Goal: Information Seeking & Learning: Learn about a topic

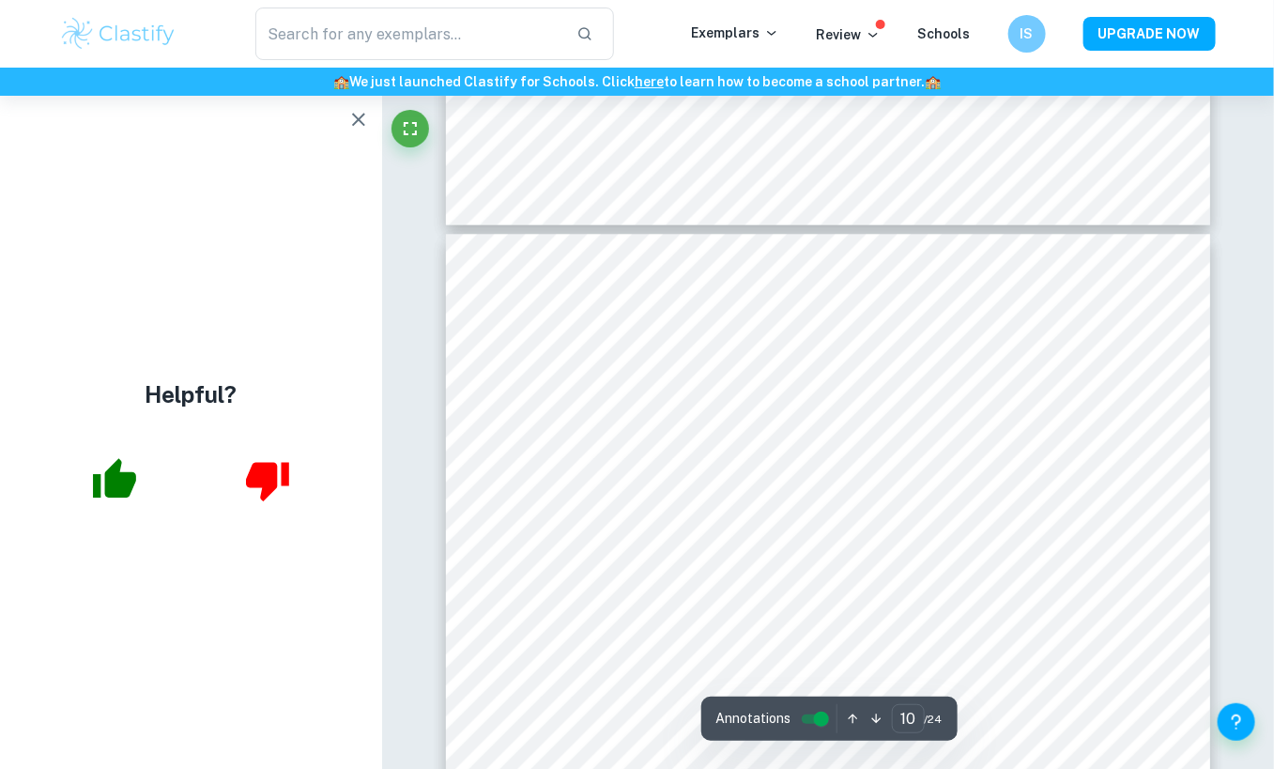
scroll to position [9273, 0]
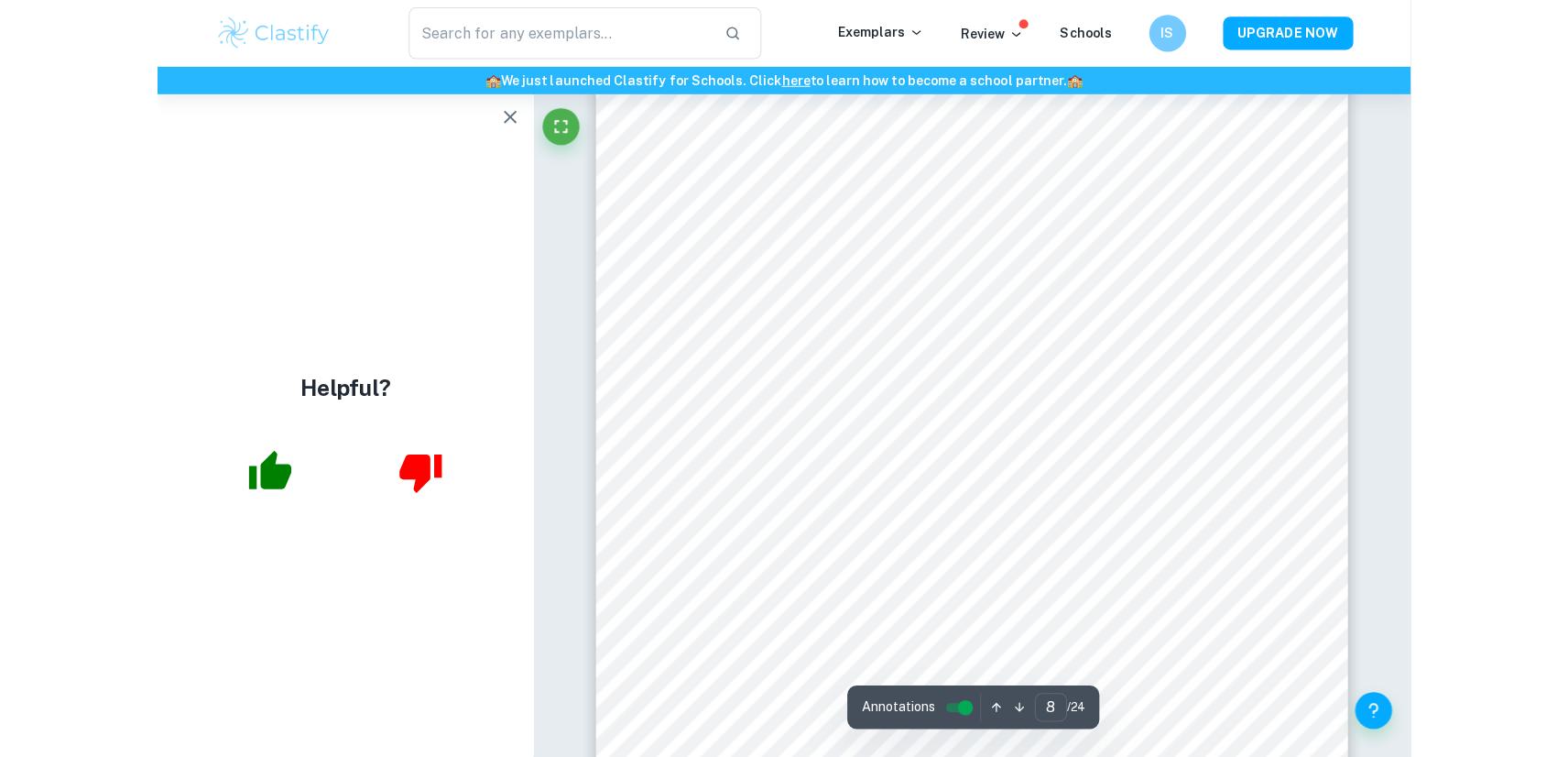
scroll to position [7137, 0]
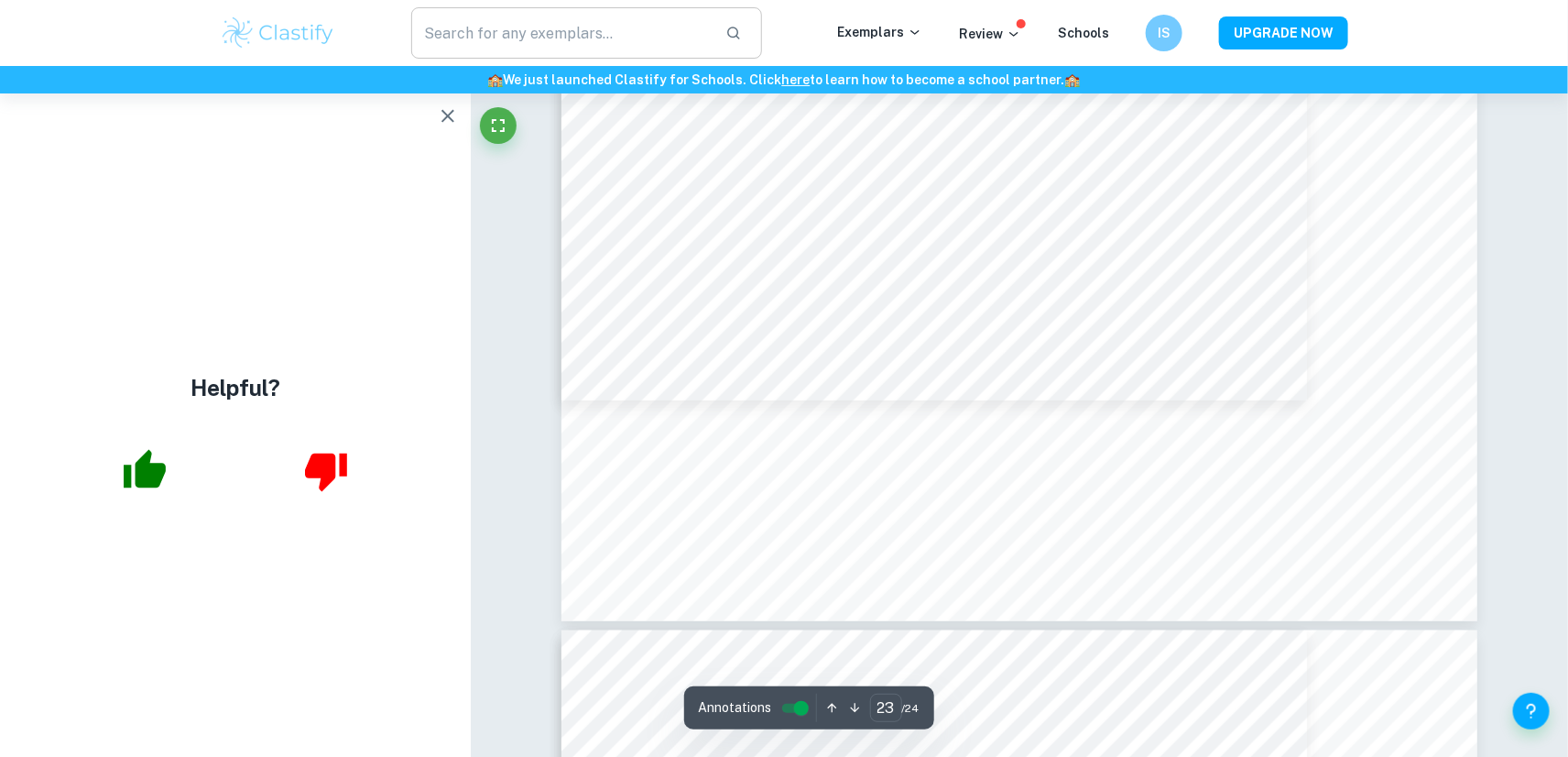
type input "22"
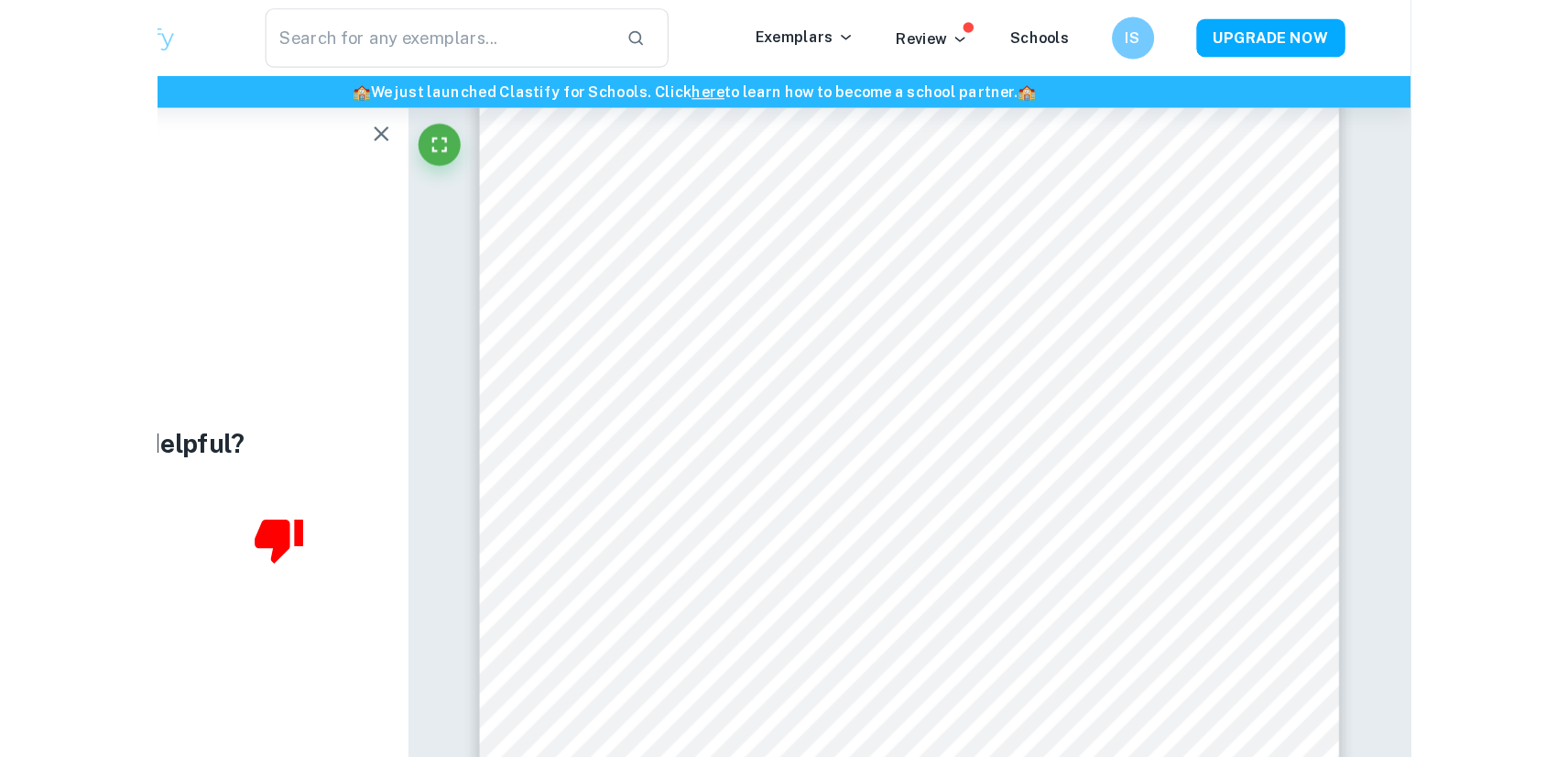
scroll to position [6959, 0]
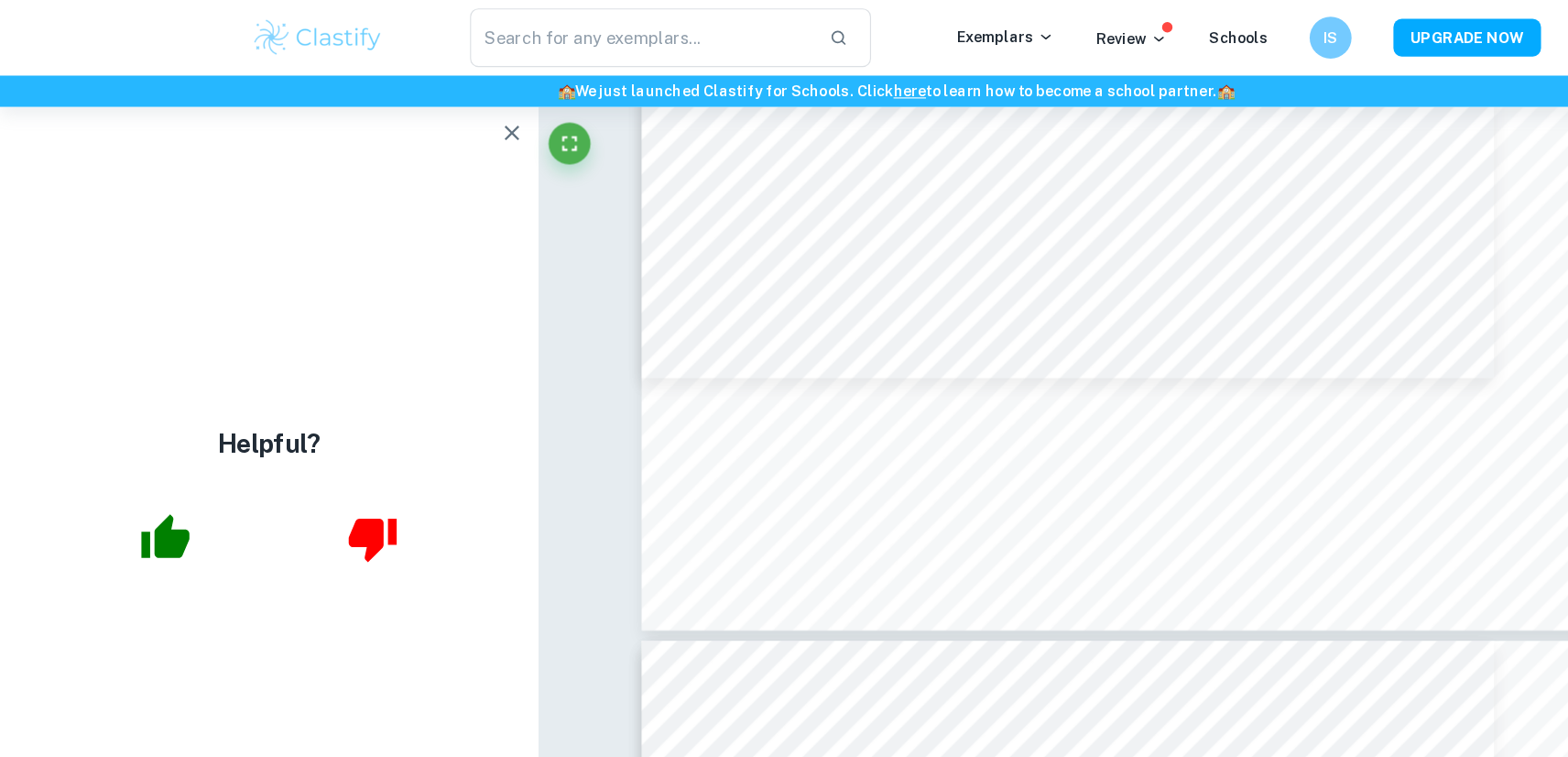
click at [451, 115] on icon "button" at bounding box center [448, 116] width 22 height 22
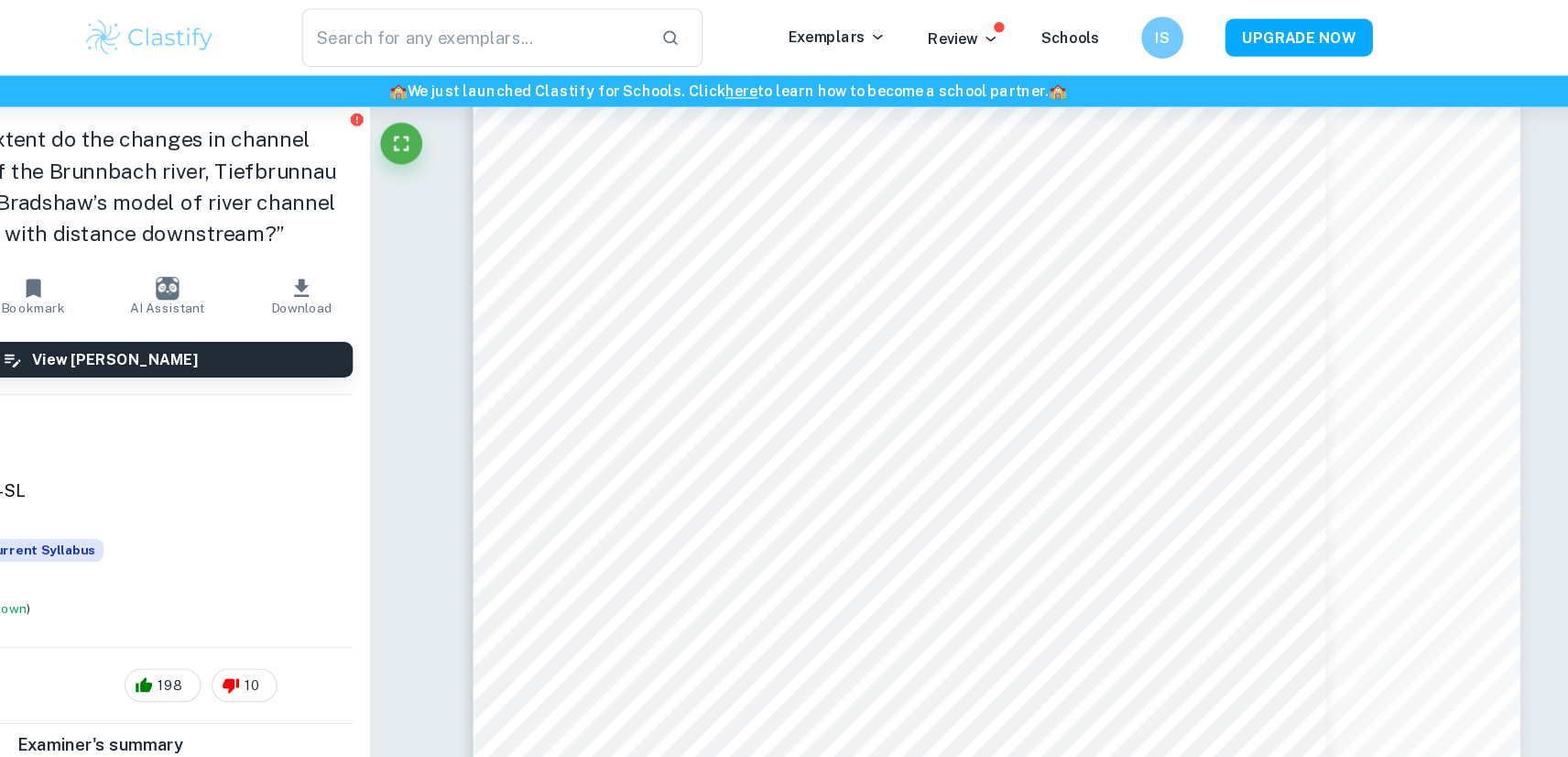
scroll to position [29508, 0]
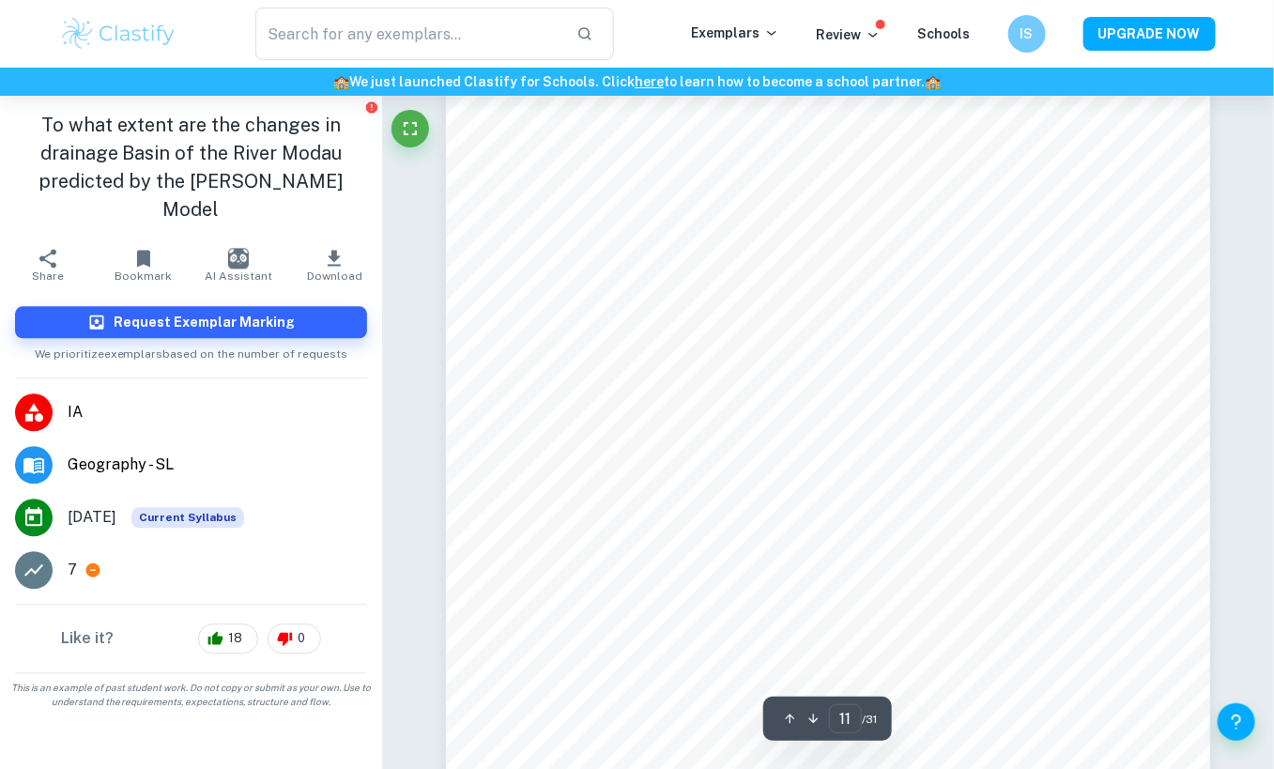
scroll to position [11507, 0]
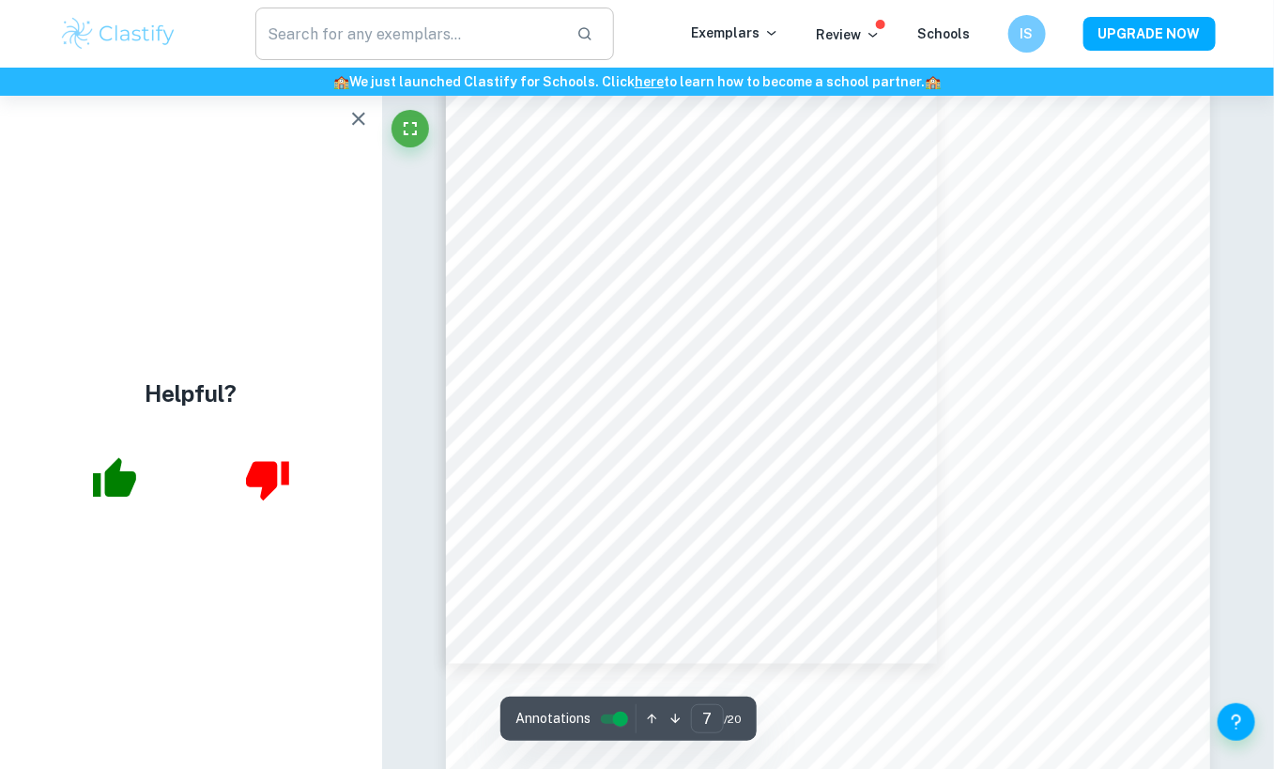
scroll to position [6331, 0]
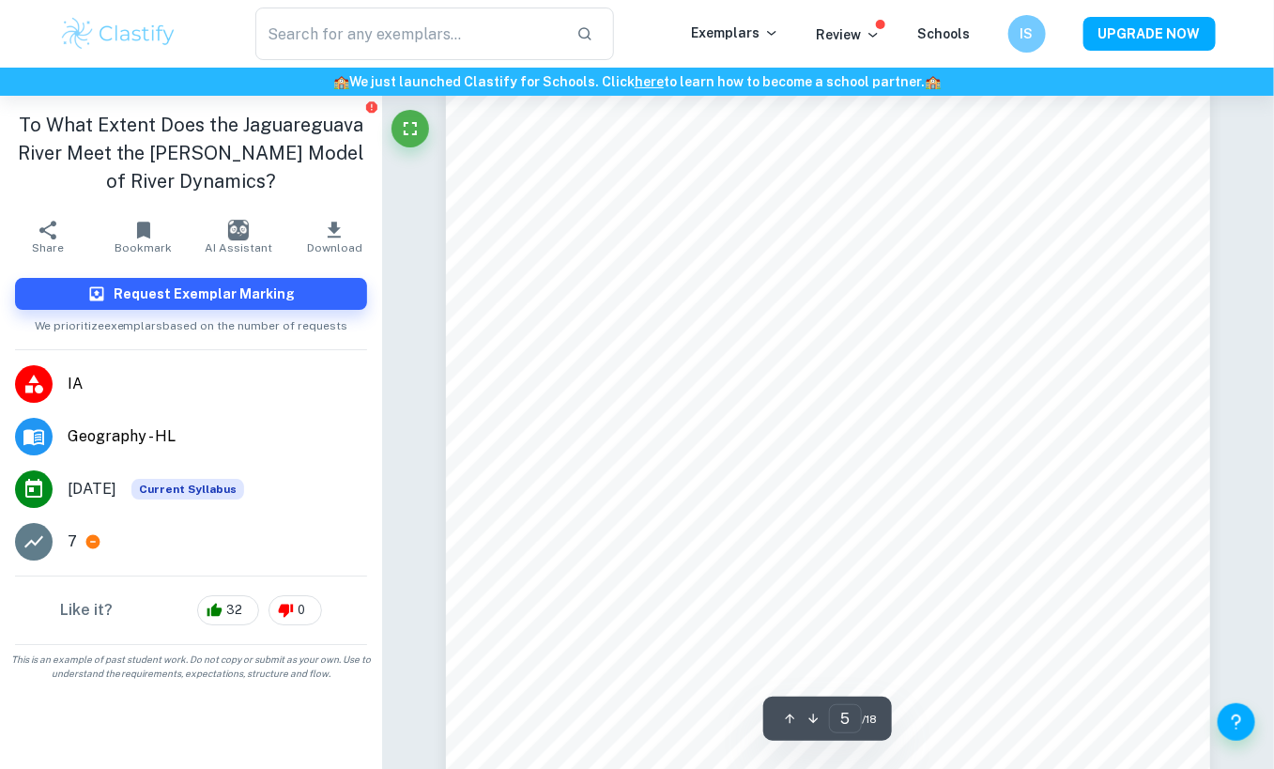
scroll to position [4621, 0]
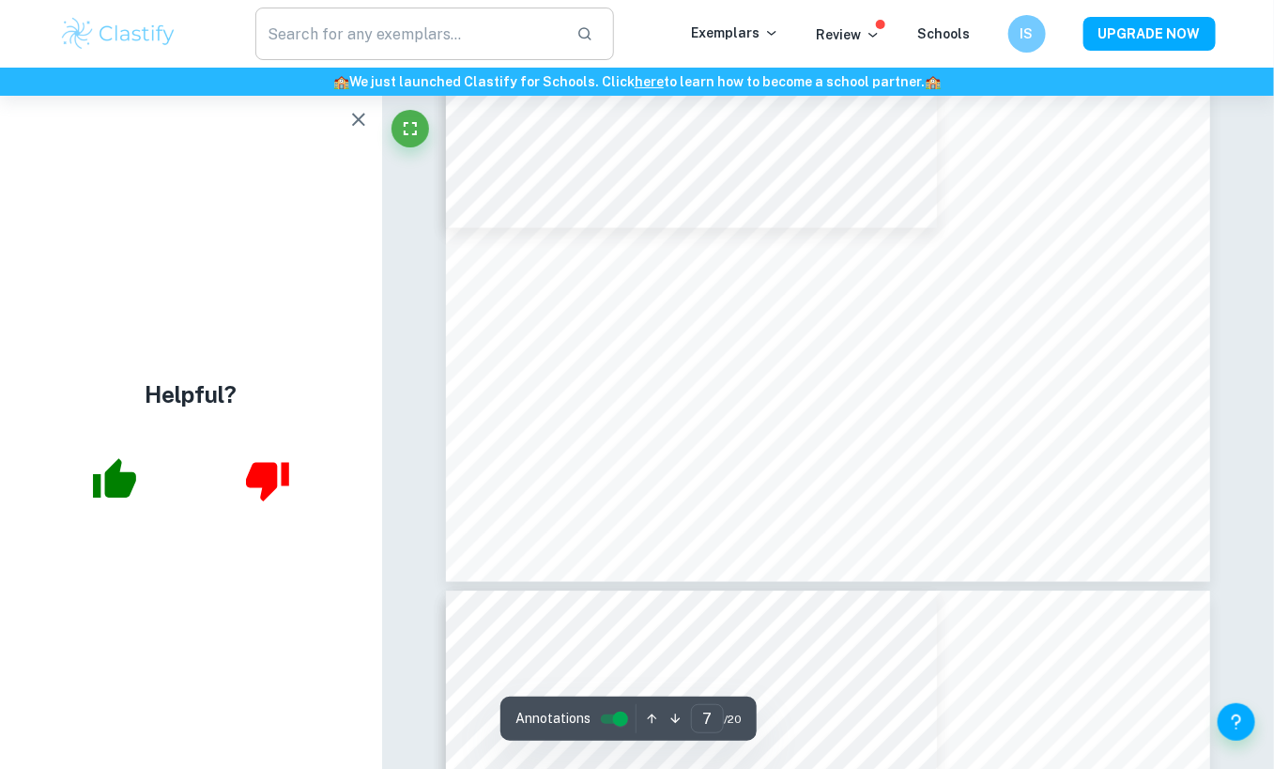
scroll to position [7320, 0]
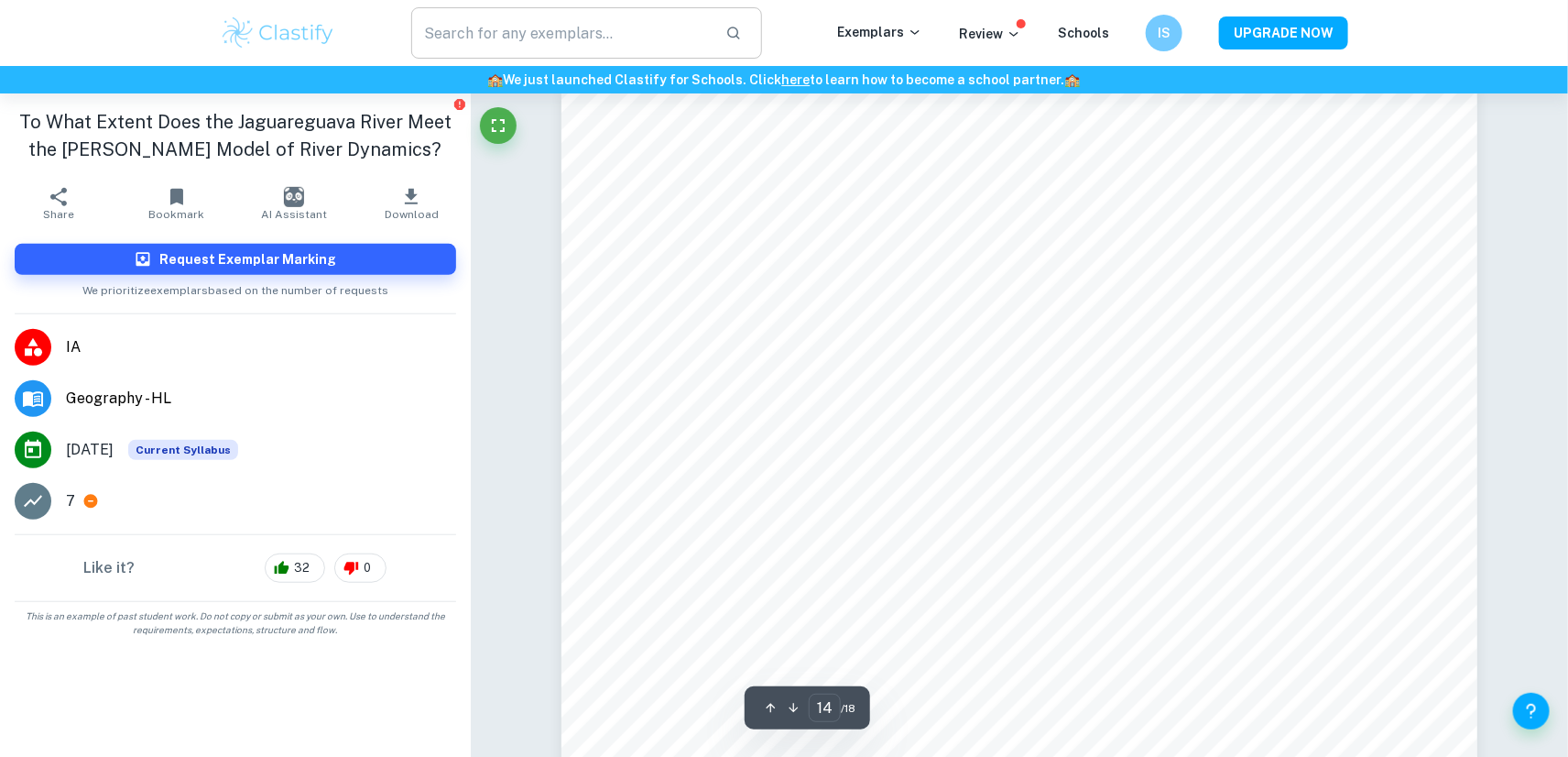
scroll to position [15984, 0]
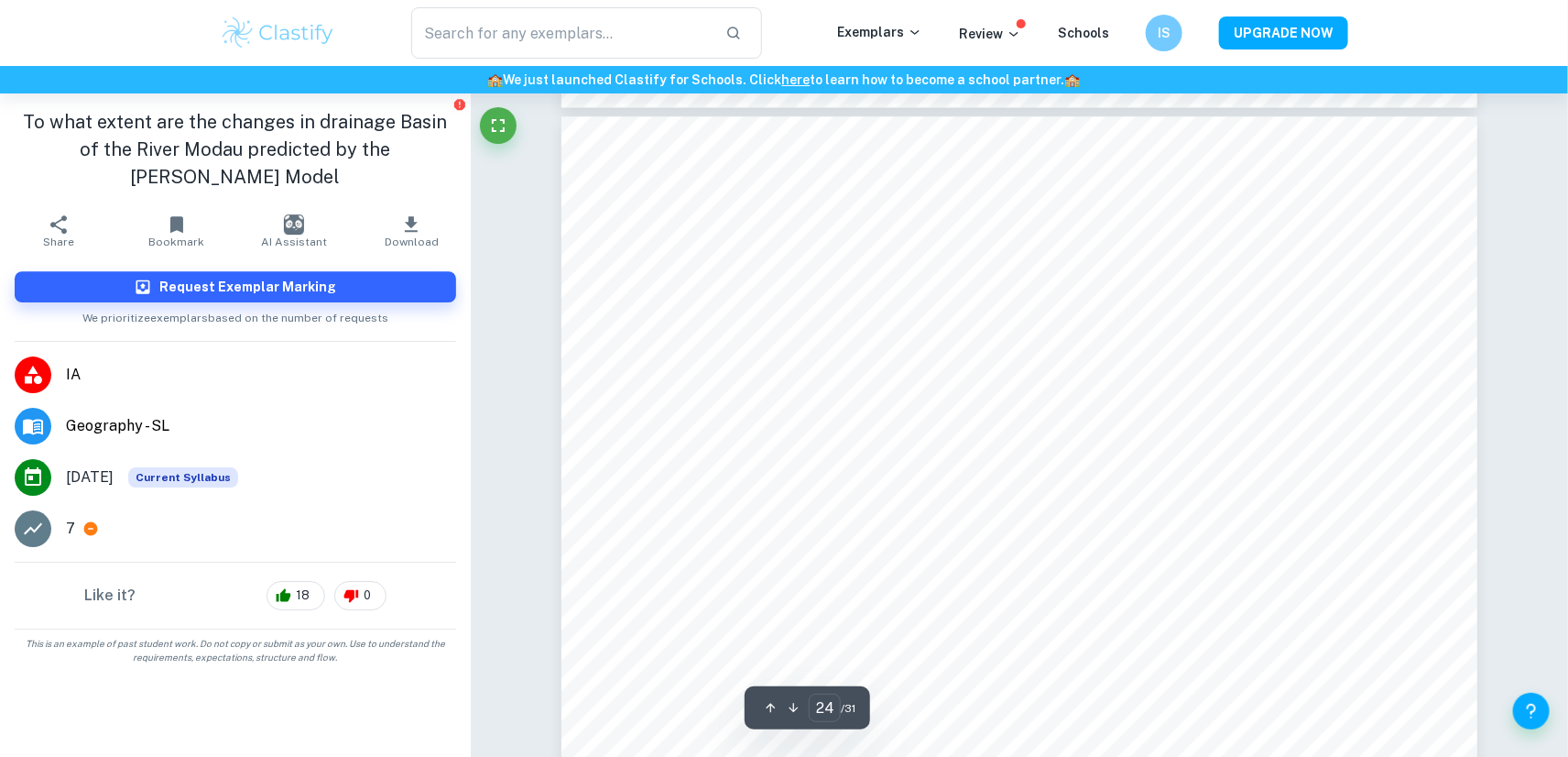
scroll to position [30675, 0]
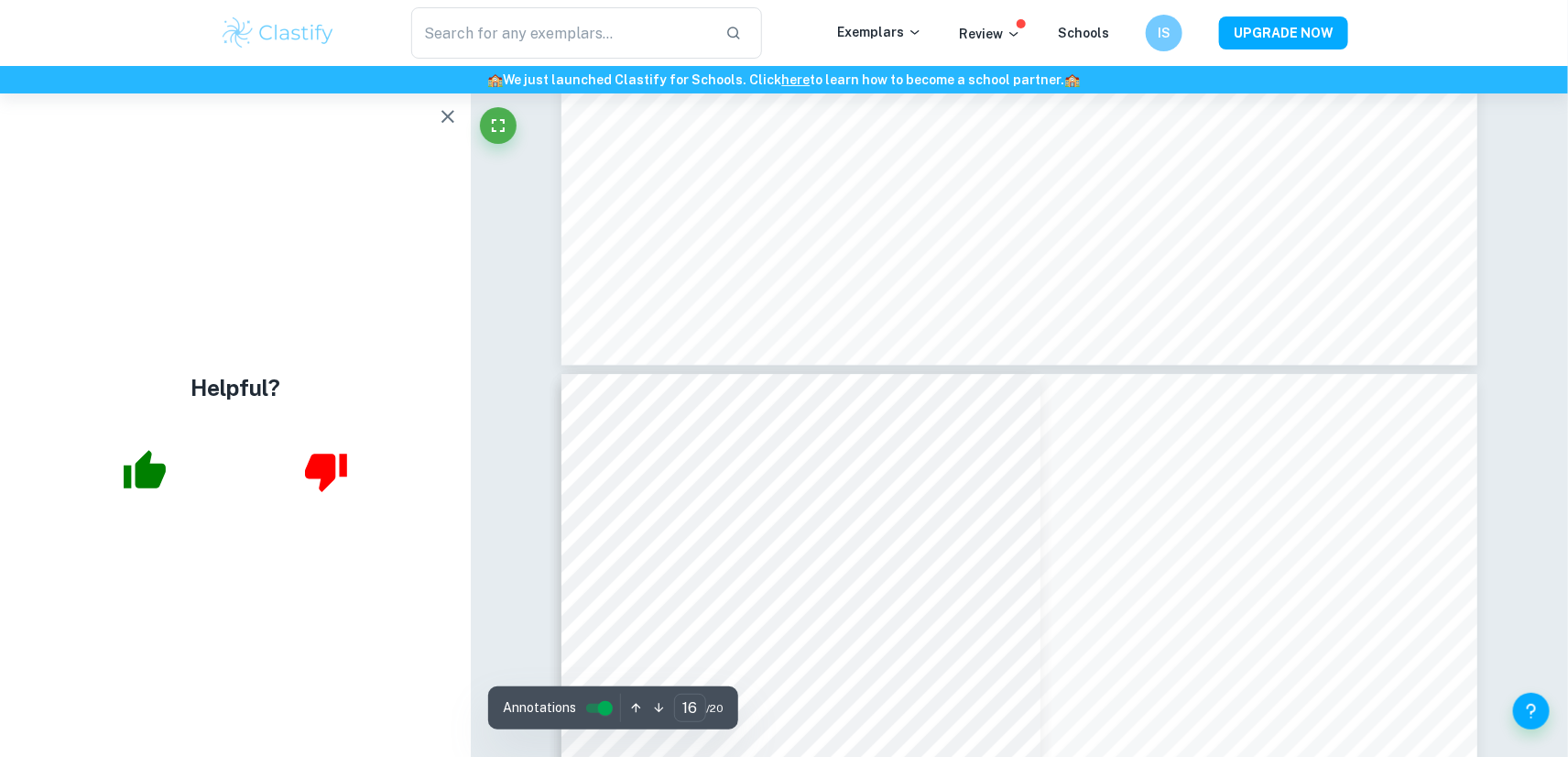
scroll to position [18150, 0]
